Goal: Information Seeking & Learning: Find specific fact

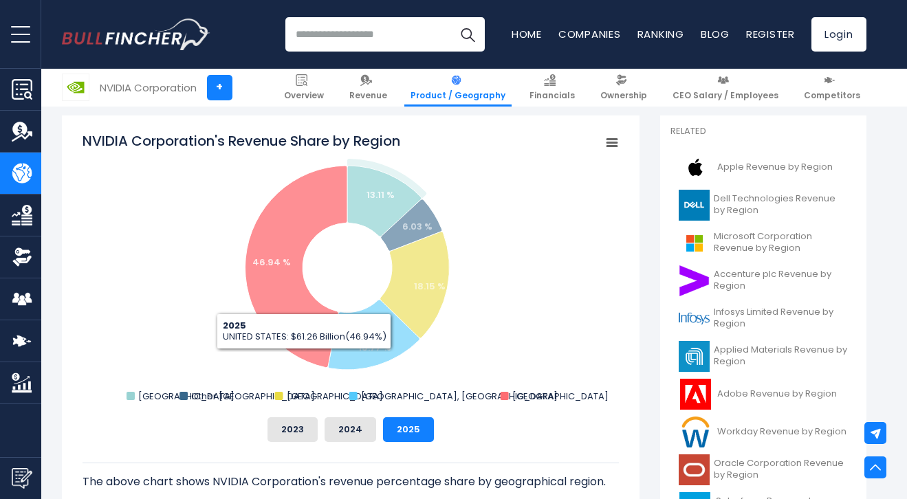
drag, startPoint x: 415, startPoint y: 297, endPoint x: 140, endPoint y: 405, distance: 296.2
click at [140, 405] on icon "Created with Highcharts 12.1.2 Chart context menu NVIDIA Corporation's Revenue …" at bounding box center [351, 268] width 536 height 275
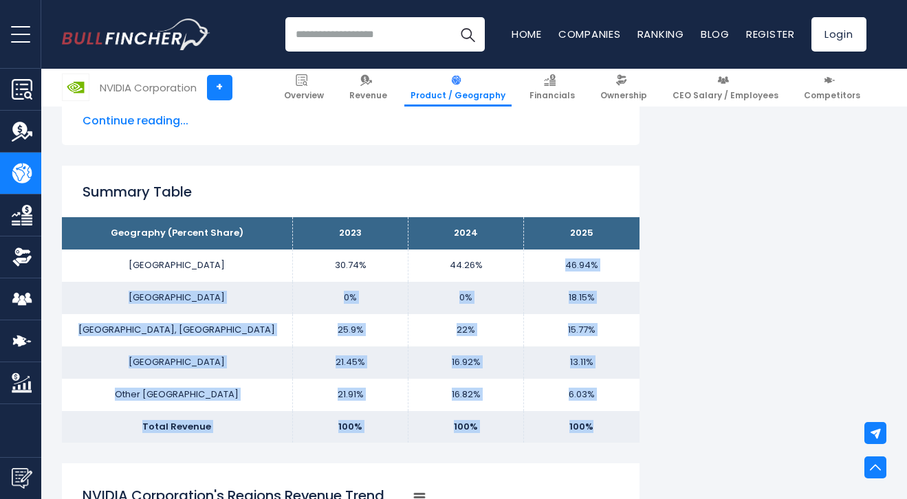
drag, startPoint x: 560, startPoint y: 263, endPoint x: 597, endPoint y: 429, distance: 169.2
click at [597, 429] on tbody "Geography (Percent Share) 2023 2024 2025 UNITED STATES 30.74% 44.26% SINGAPORE …" at bounding box center [351, 330] width 578 height 226
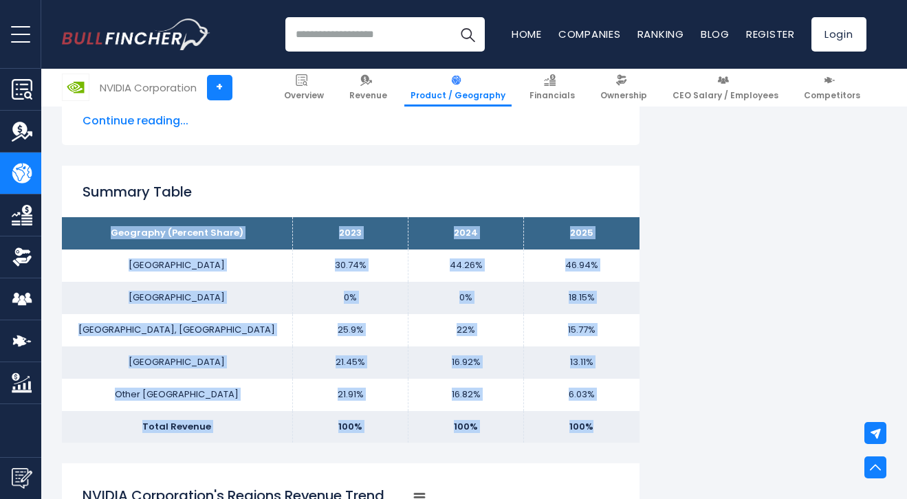
drag, startPoint x: 104, startPoint y: 228, endPoint x: 475, endPoint y: 470, distance: 442.4
copy div "Geography (Percent Share) 2023 2024 2025 UNITED STATES 30.74% 44.26% 46.94% SIN…"
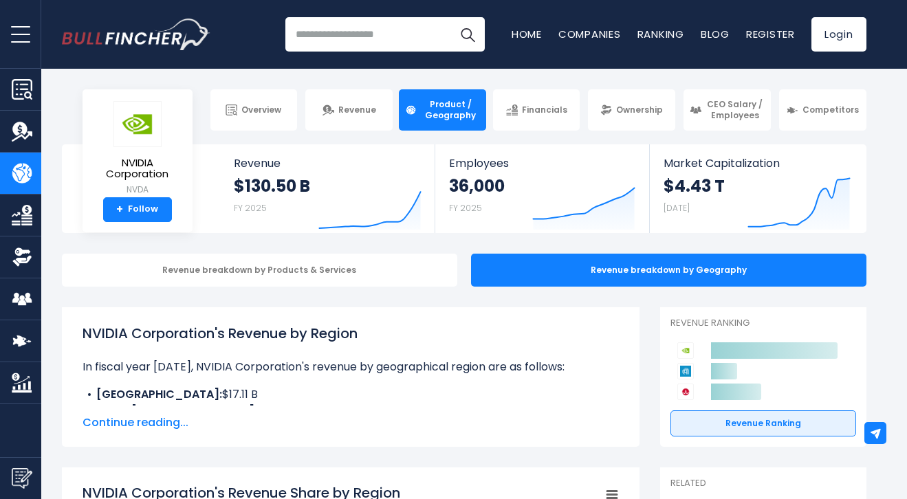
click at [165, 422] on span "Continue reading..." at bounding box center [351, 423] width 536 height 17
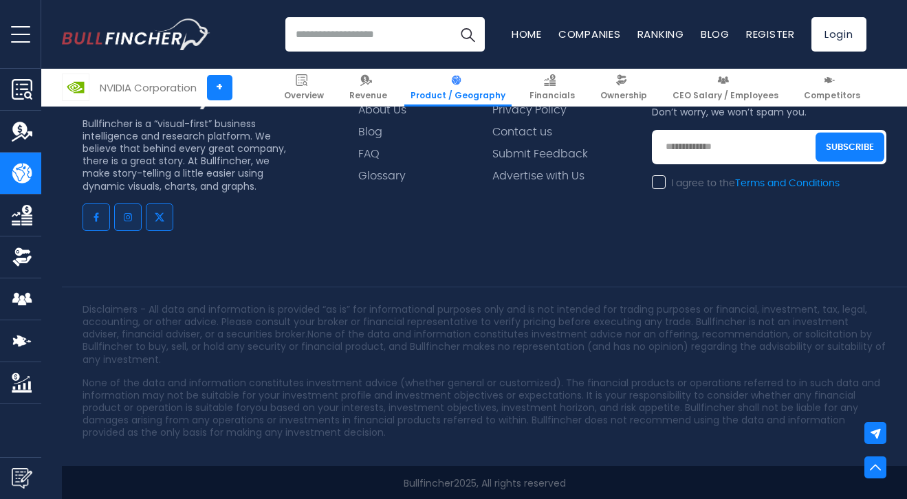
scroll to position [3455, 0]
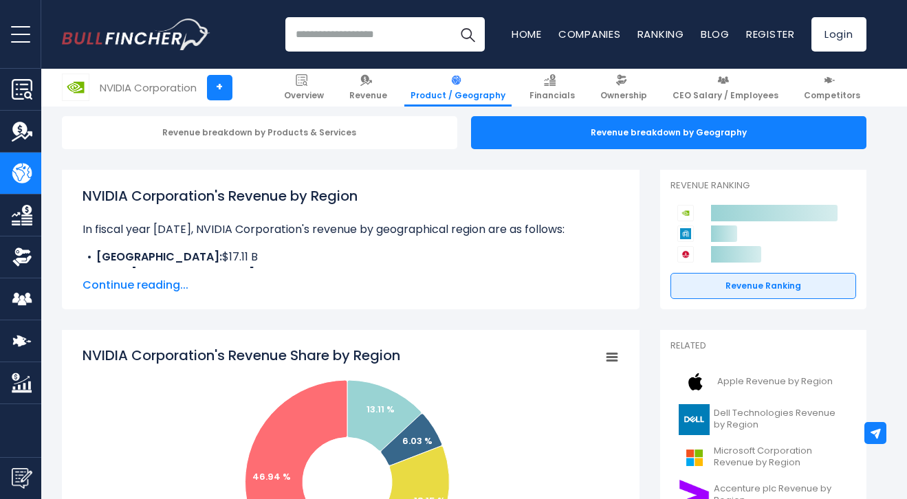
scroll to position [138, 0]
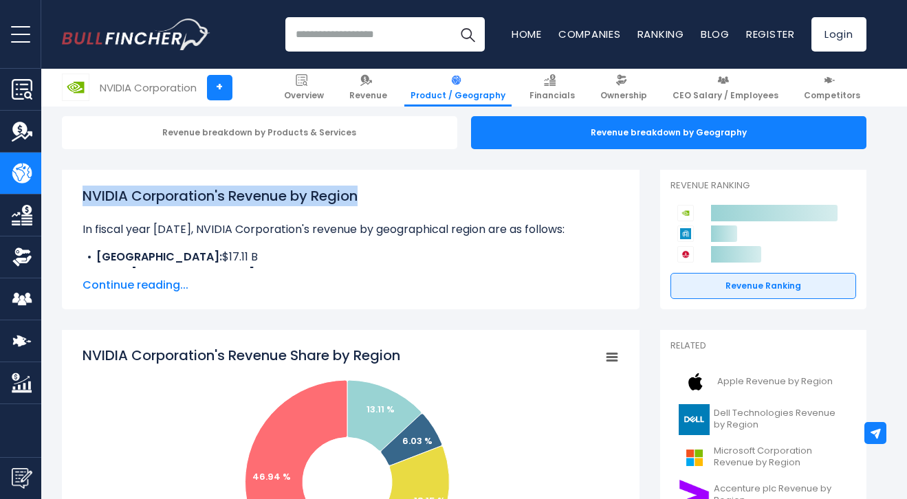
drag, startPoint x: 83, startPoint y: 194, endPoint x: 364, endPoint y: 189, distance: 280.7
click at [364, 189] on h1 "NVIDIA Corporation's Revenue by Region" at bounding box center [351, 196] width 536 height 21
copy h1 "NVIDIA Corporation's Revenue by Region"
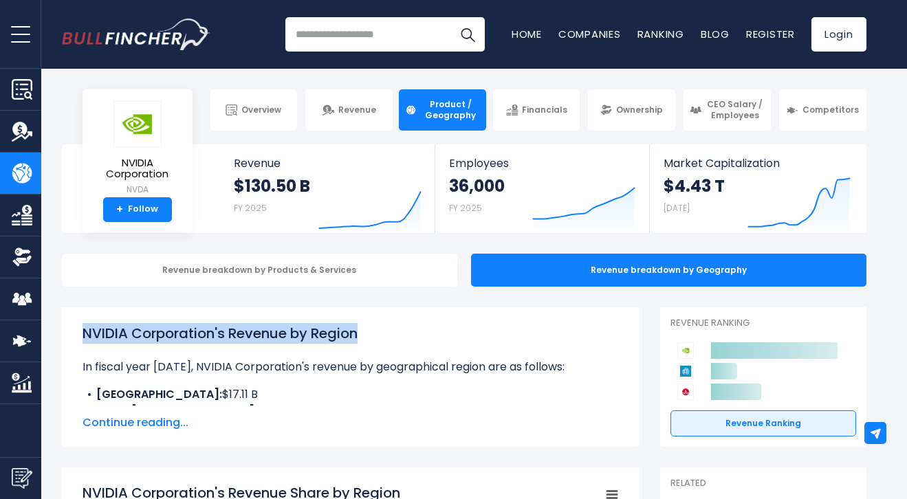
scroll to position [0, 0]
